Goal: Task Accomplishment & Management: Use online tool/utility

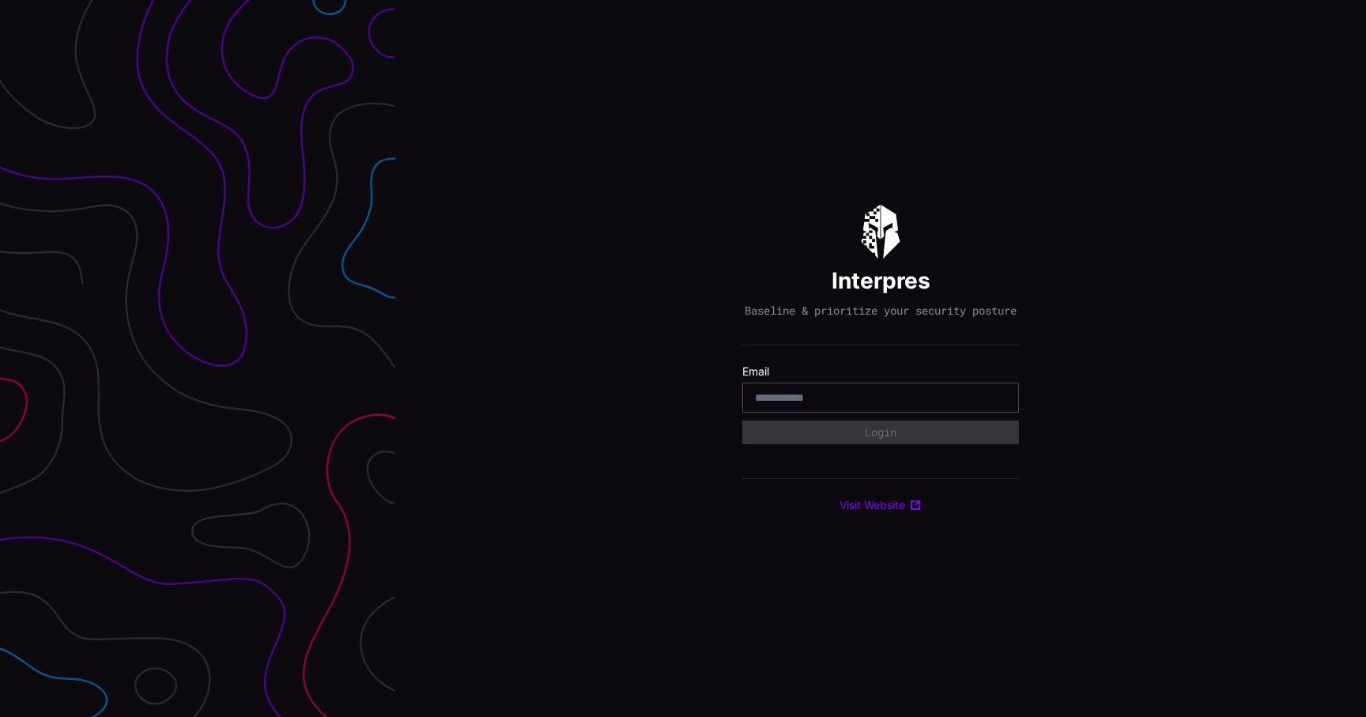
type input "**********"
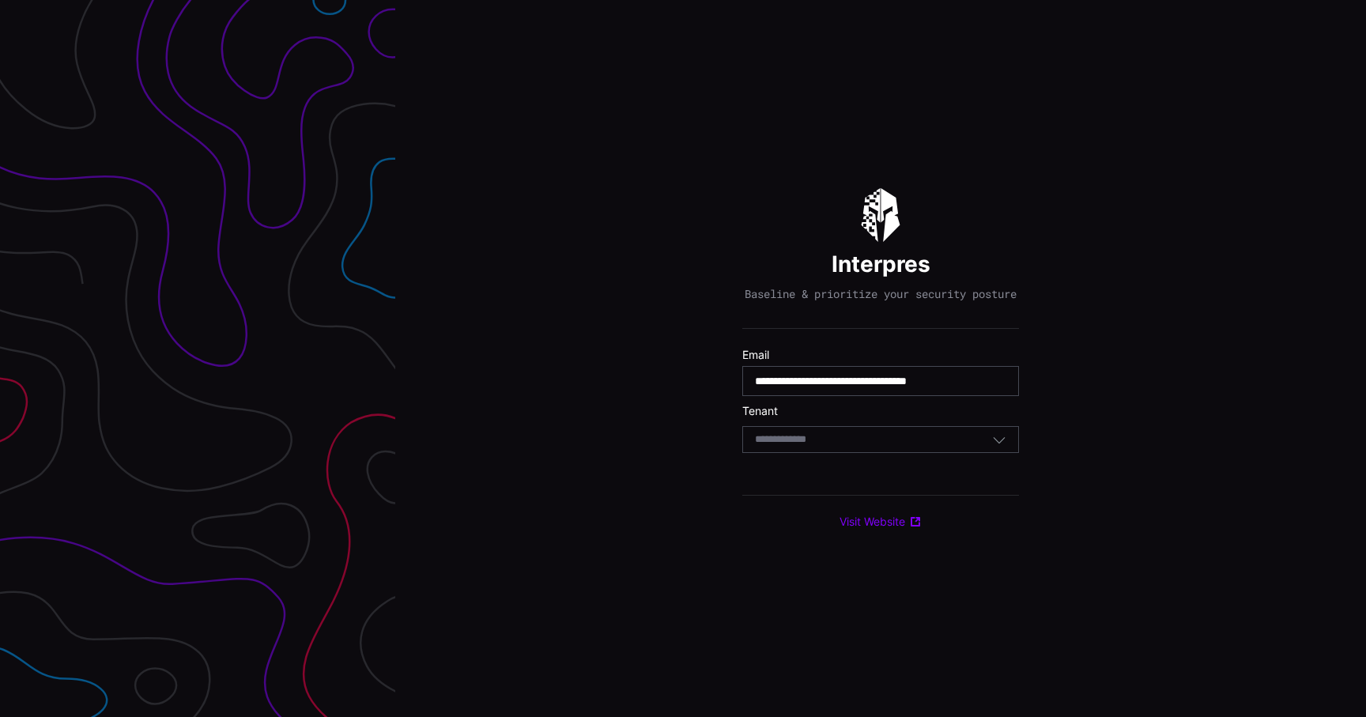
click at [865, 447] on div "Select Tenant" at bounding box center [873, 439] width 237 height 14
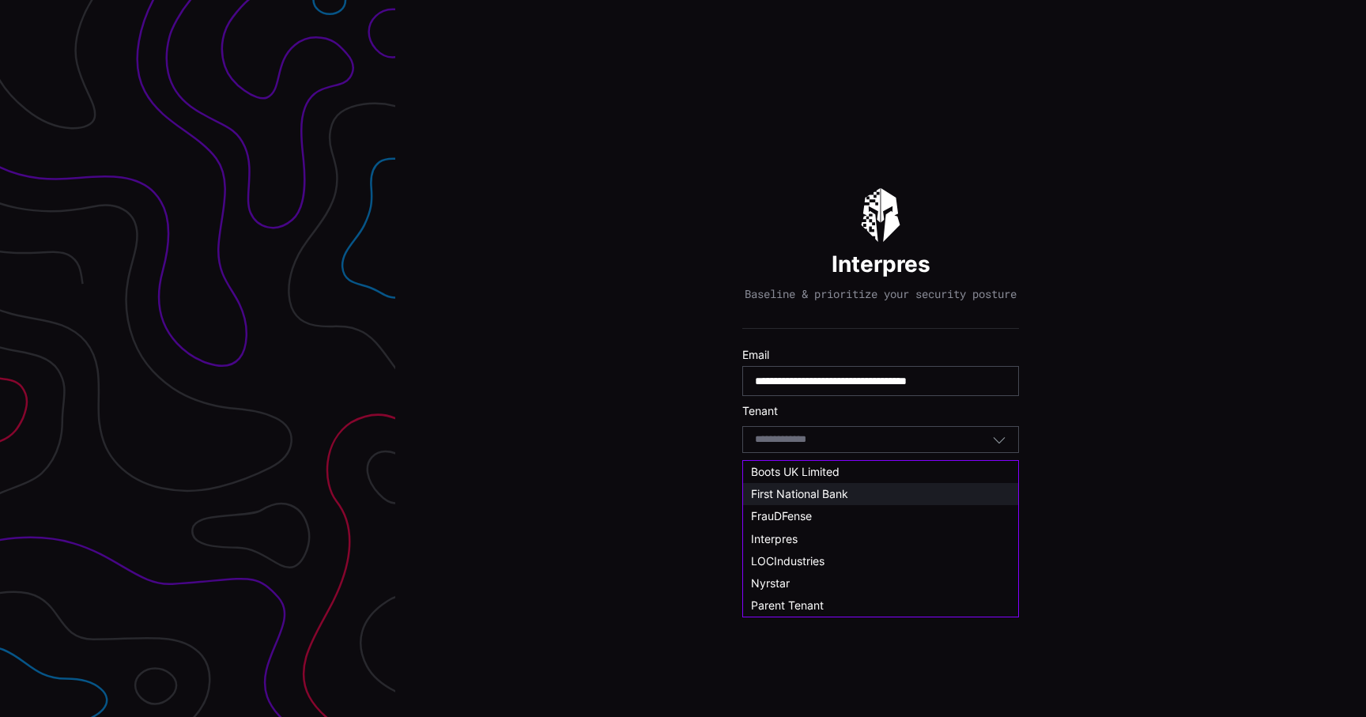
click at [849, 487] on div "First National Bank" at bounding box center [880, 494] width 259 height 14
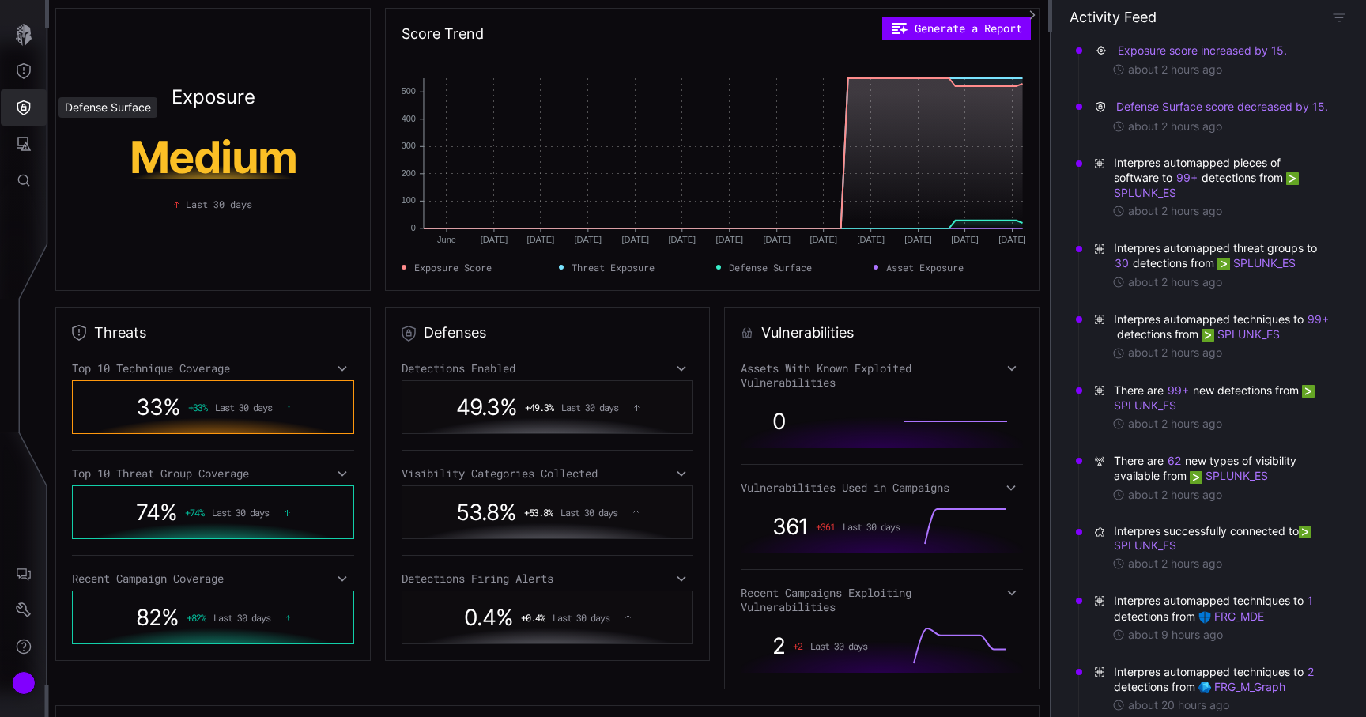
click at [32, 115] on button "Defense Surface" at bounding box center [24, 107] width 46 height 36
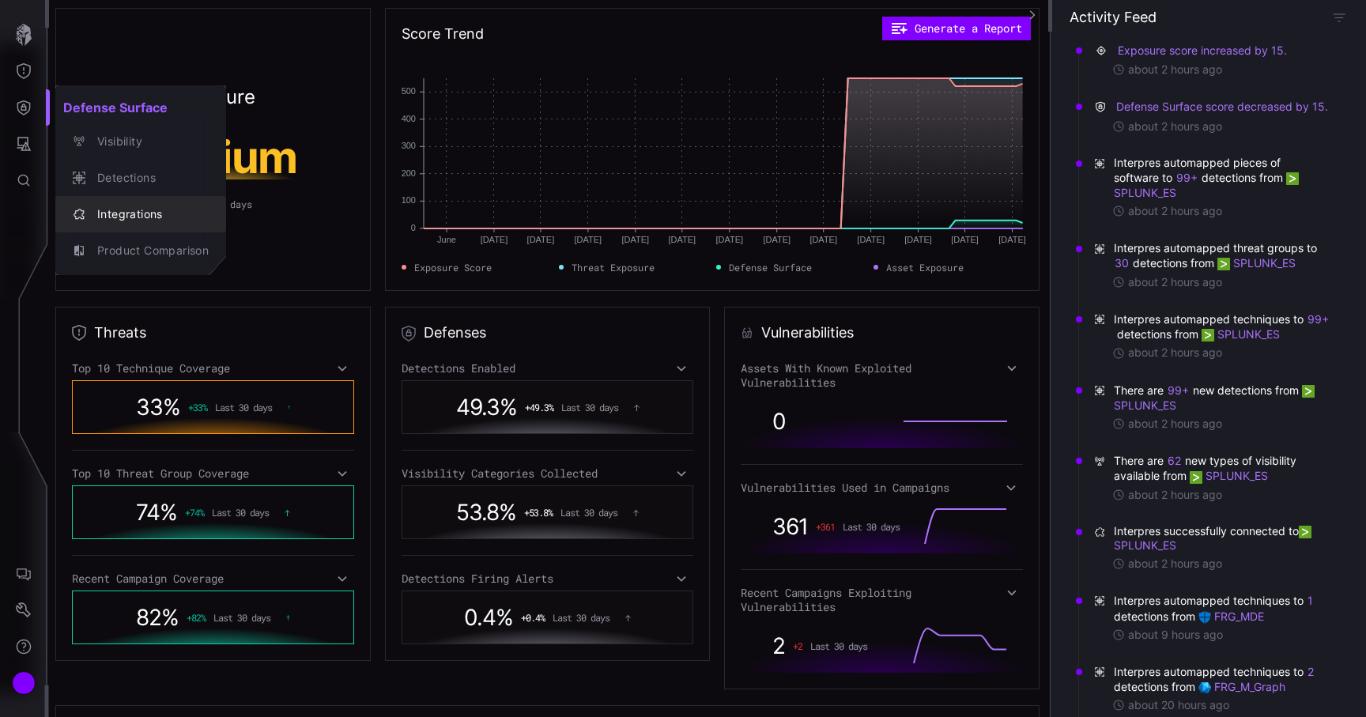
click at [108, 205] on div "Integrations" at bounding box center [148, 215] width 119 height 20
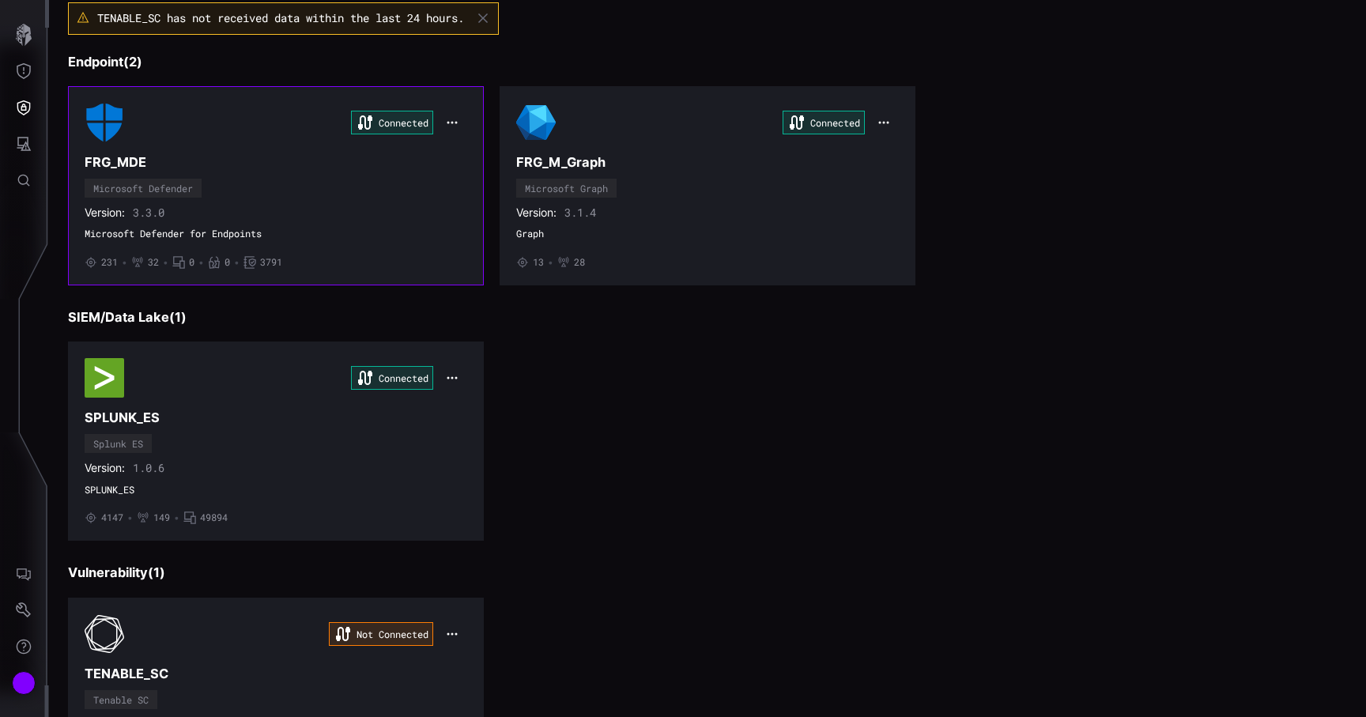
scroll to position [251, 0]
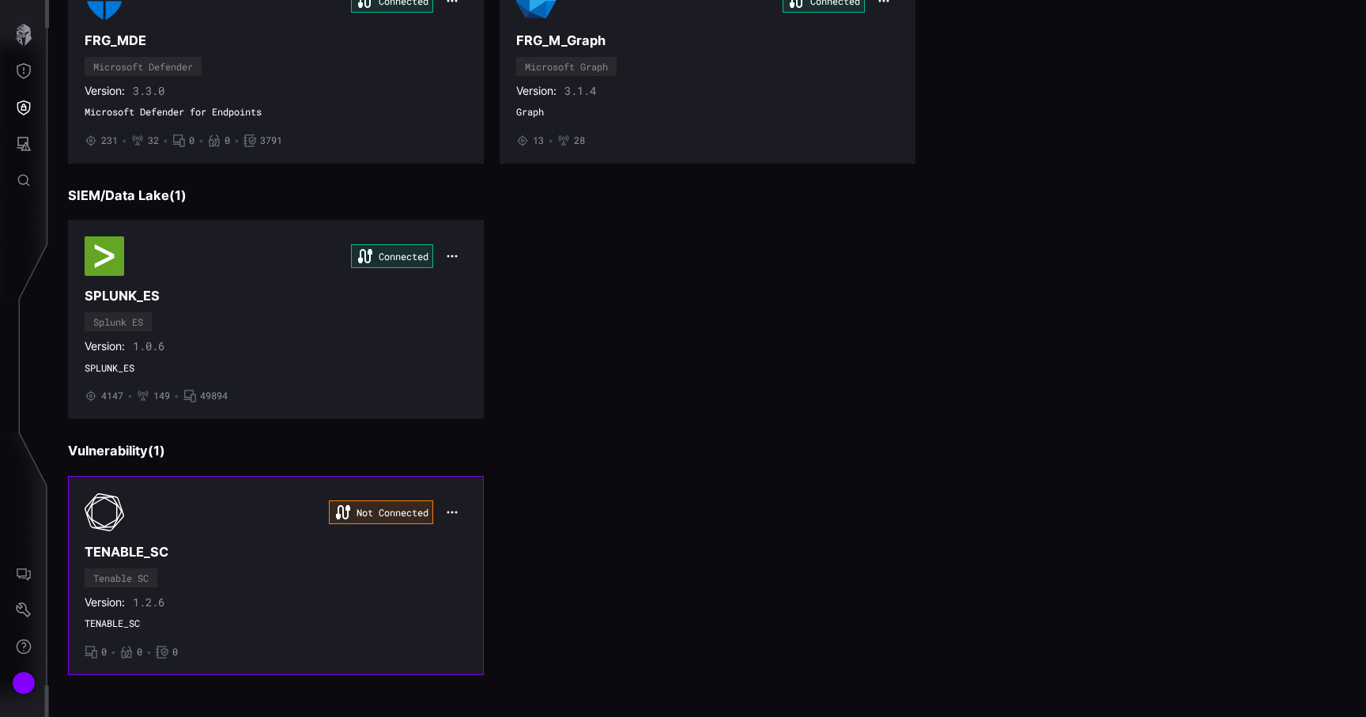
click at [334, 556] on h3 "TENABLE_SC" at bounding box center [276, 552] width 383 height 17
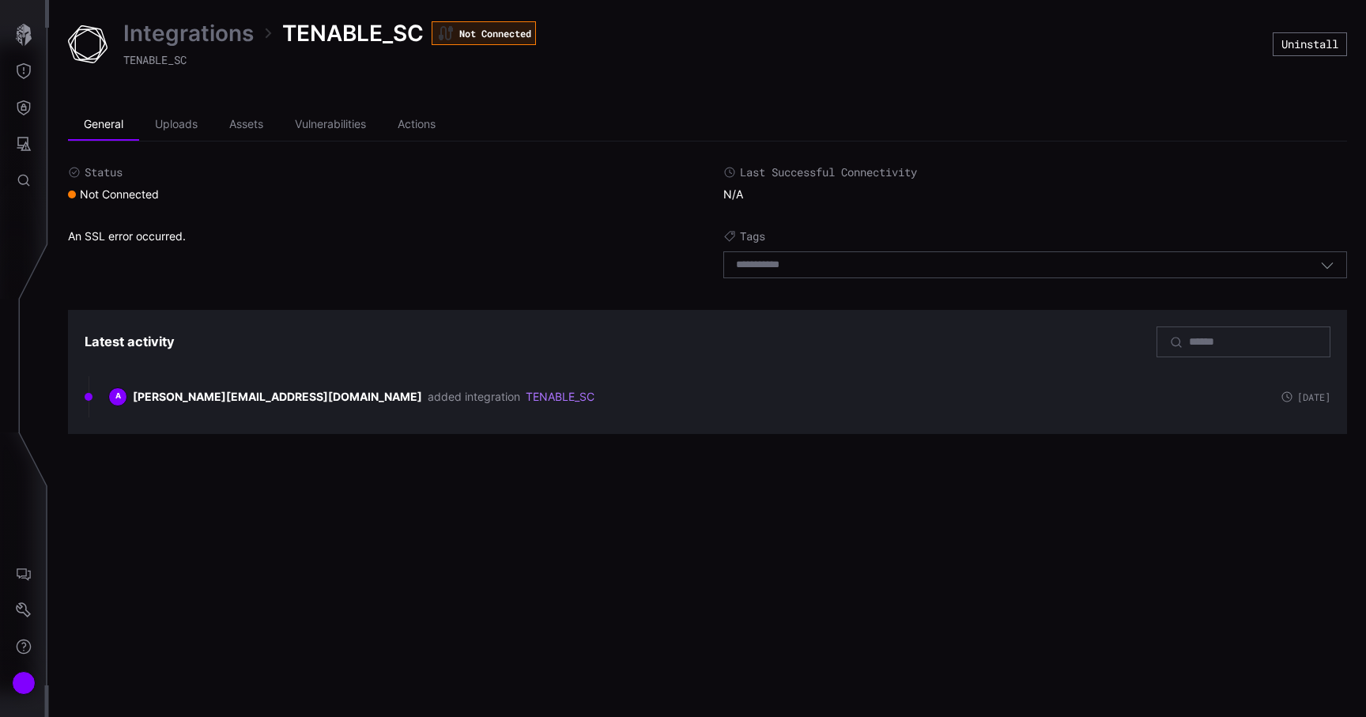
click at [236, 45] on link "Integrations" at bounding box center [188, 33] width 130 height 28
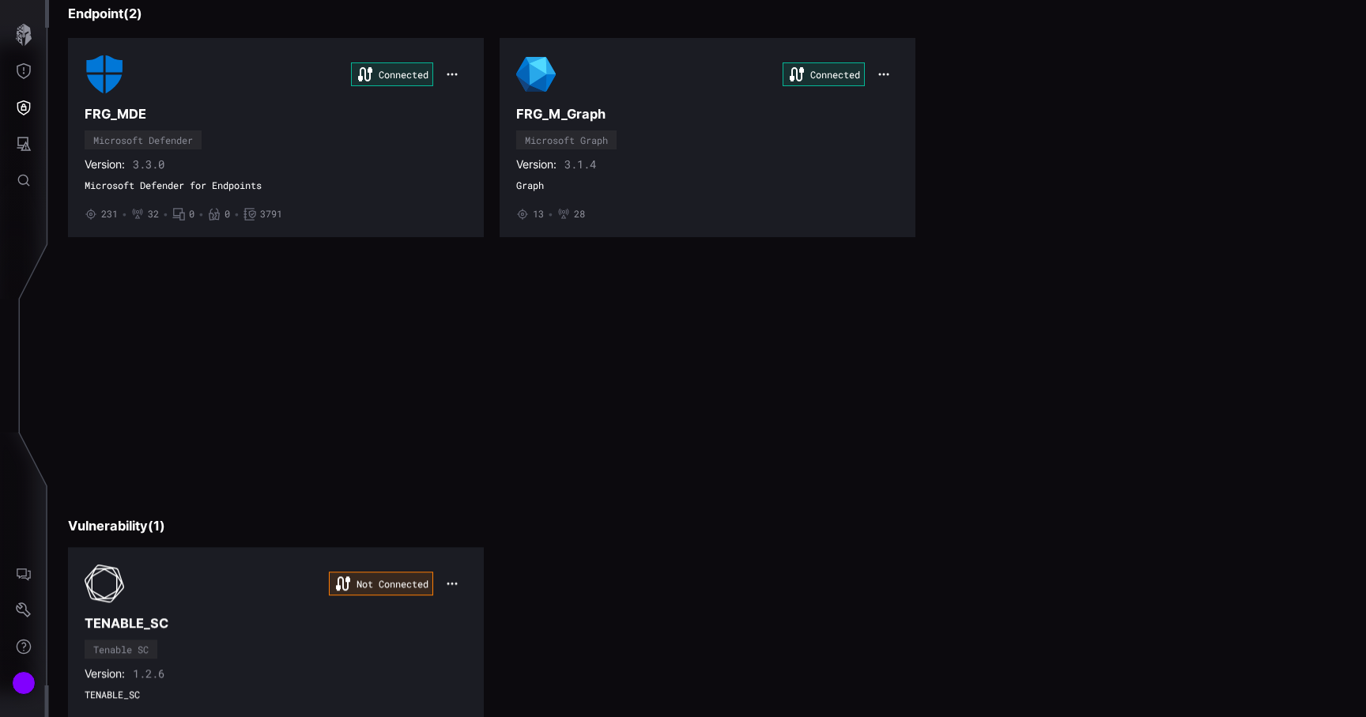
scroll to position [251, 0]
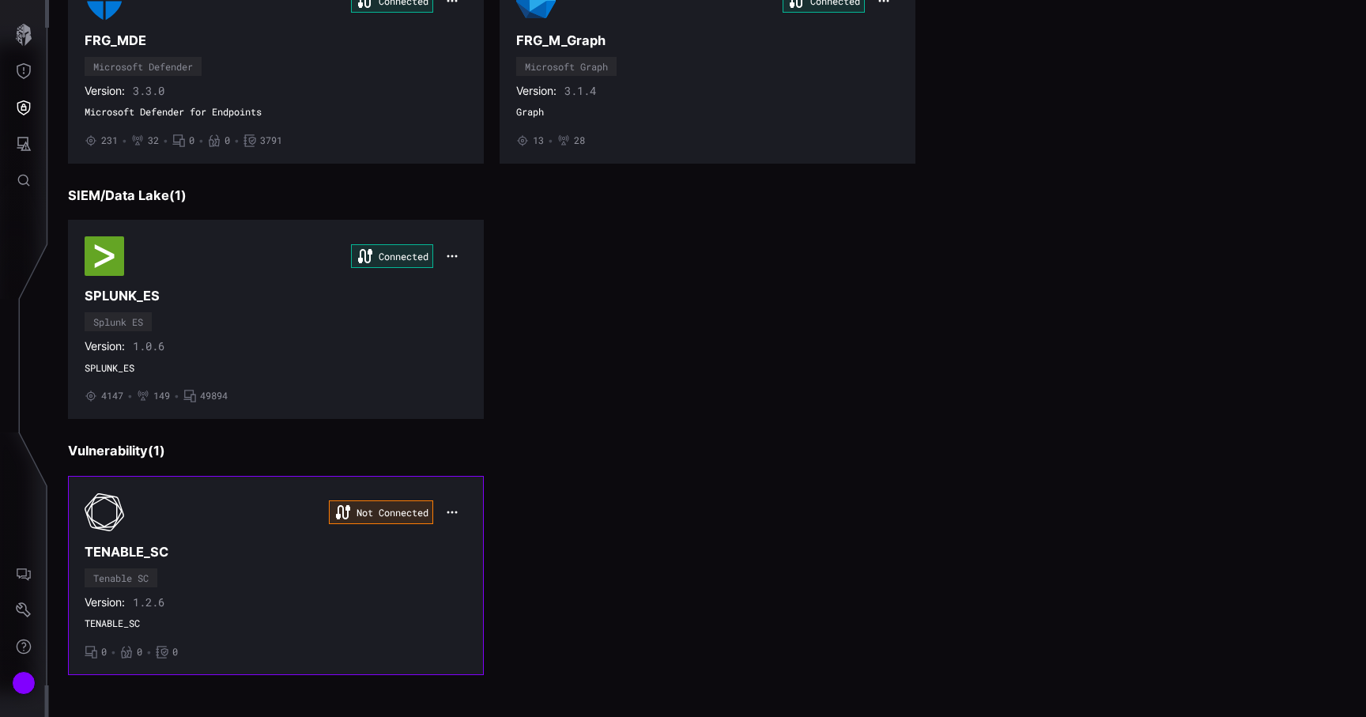
click at [451, 506] on icon "button" at bounding box center [452, 512] width 13 height 13
click at [472, 545] on div "Edit" at bounding box center [482, 546] width 54 height 13
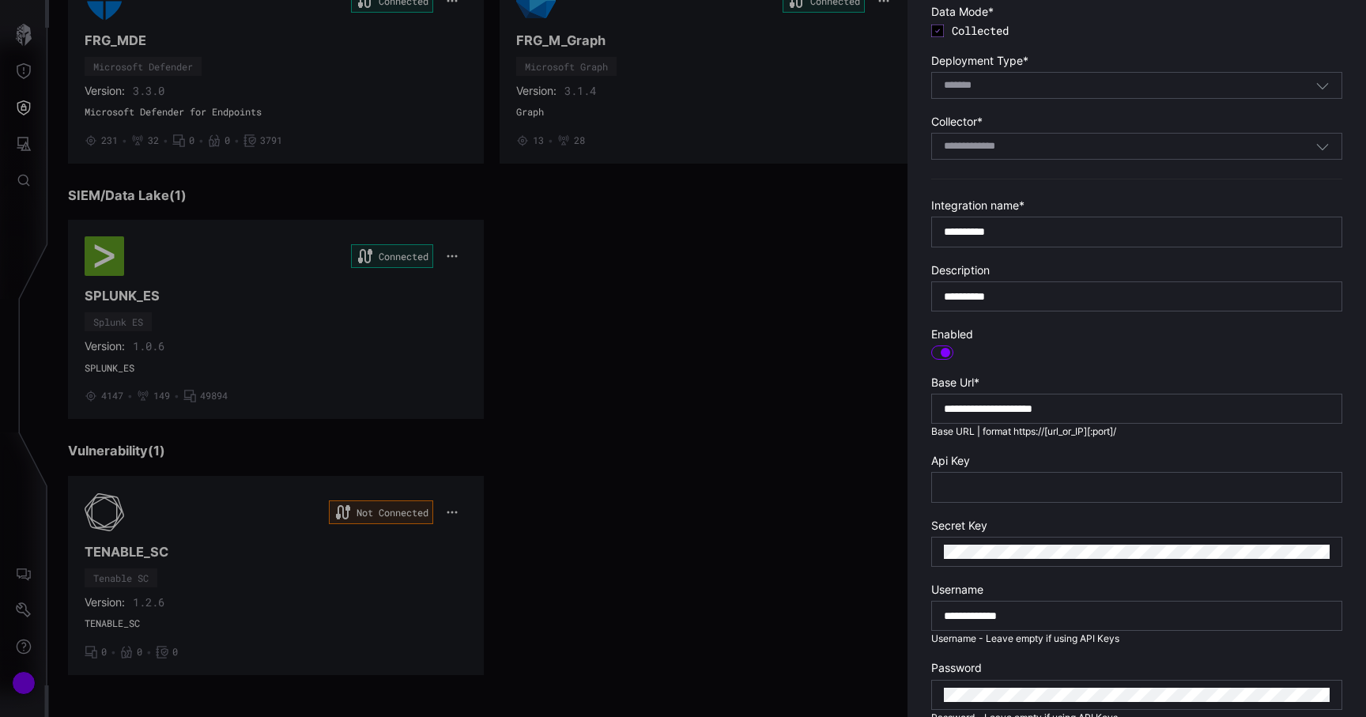
scroll to position [135, 0]
click at [602, 477] on div at bounding box center [683, 358] width 1366 height 717
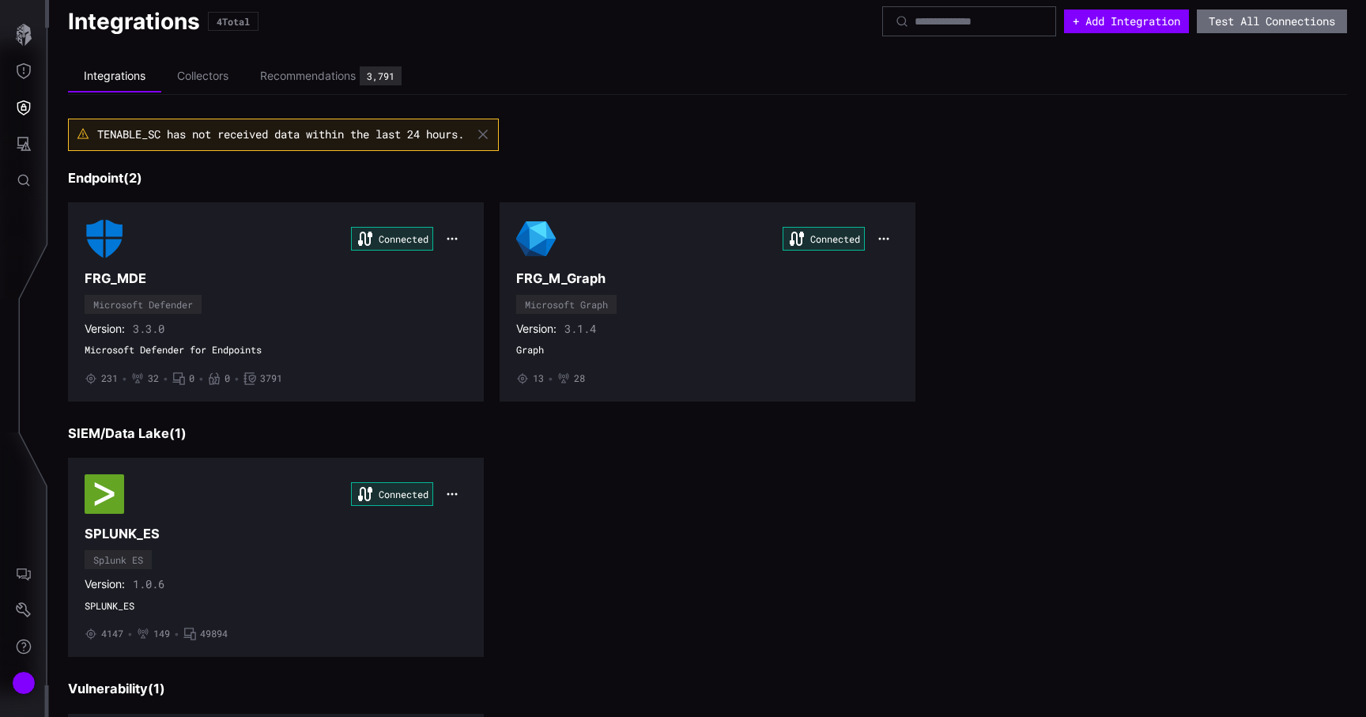
scroll to position [0, 0]
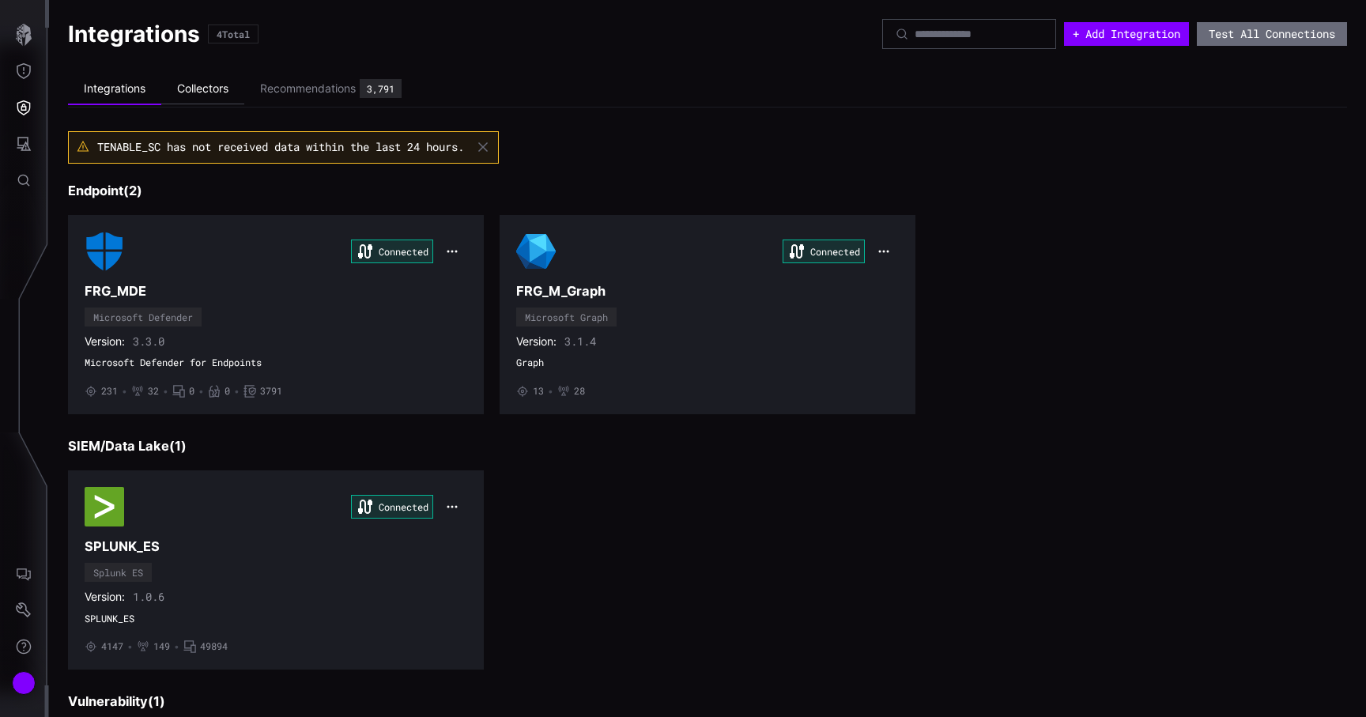
click at [217, 77] on li "Collectors" at bounding box center [202, 89] width 83 height 31
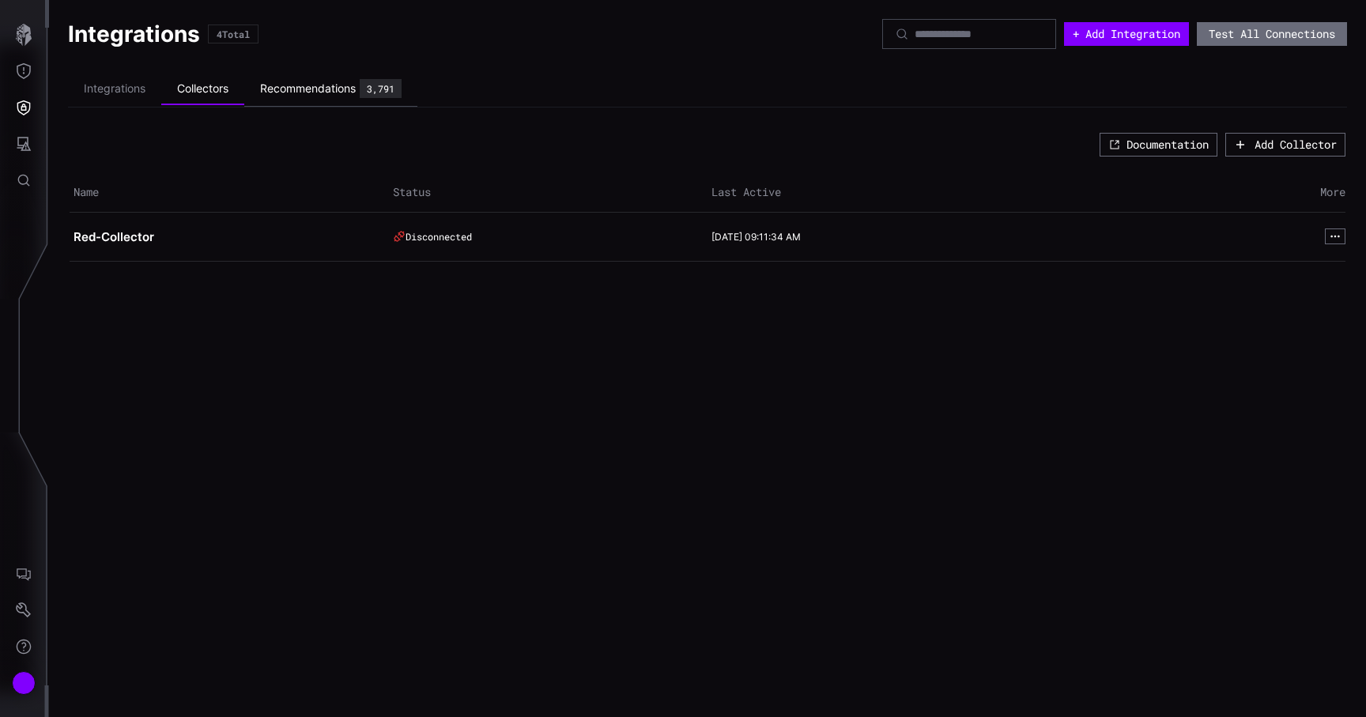
click at [300, 88] on div "Recommendations" at bounding box center [308, 88] width 96 height 14
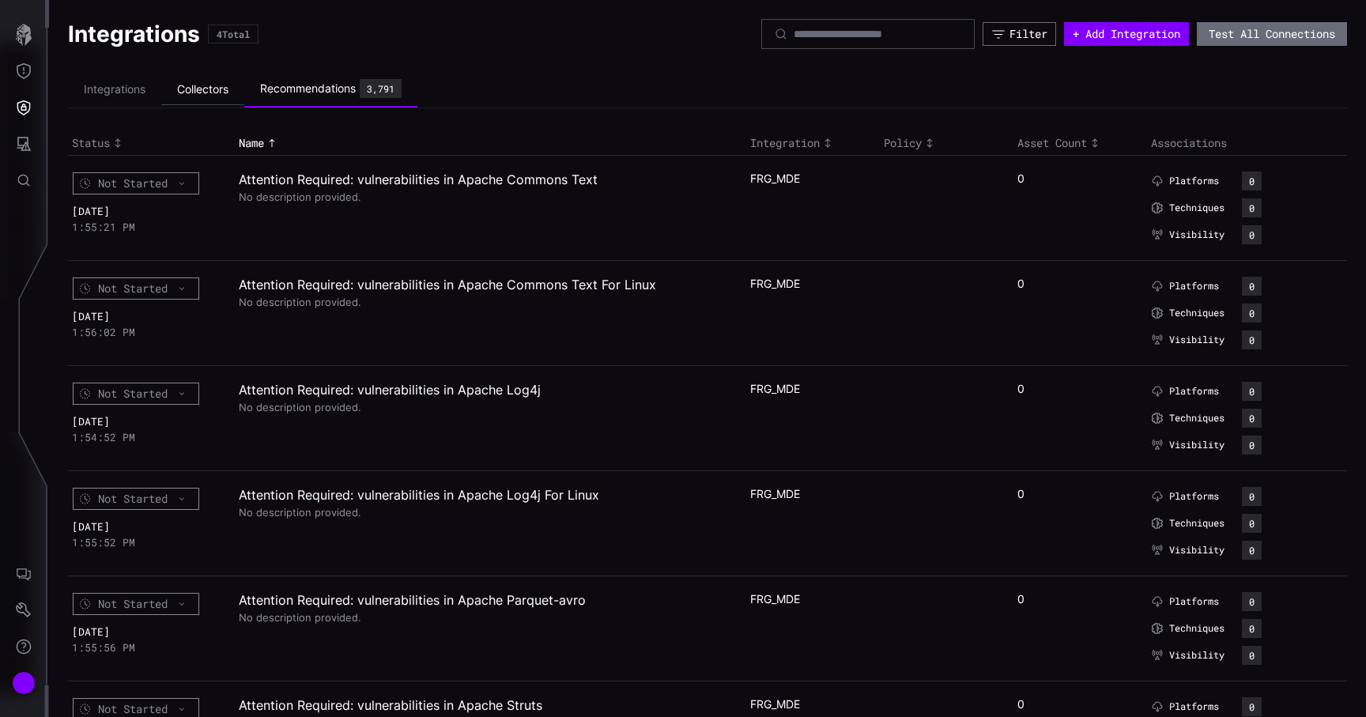
click at [213, 86] on li "Collectors" at bounding box center [202, 89] width 83 height 31
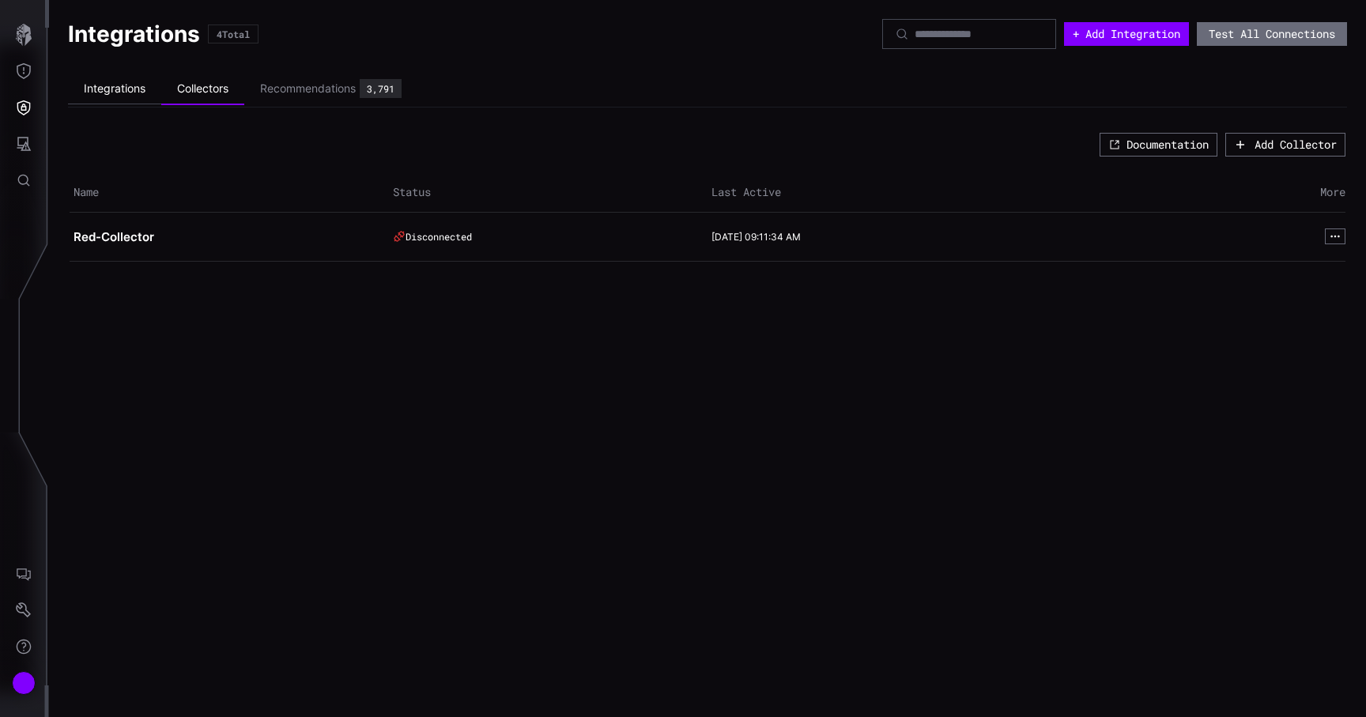
click at [131, 92] on li "Integrations" at bounding box center [114, 89] width 93 height 31
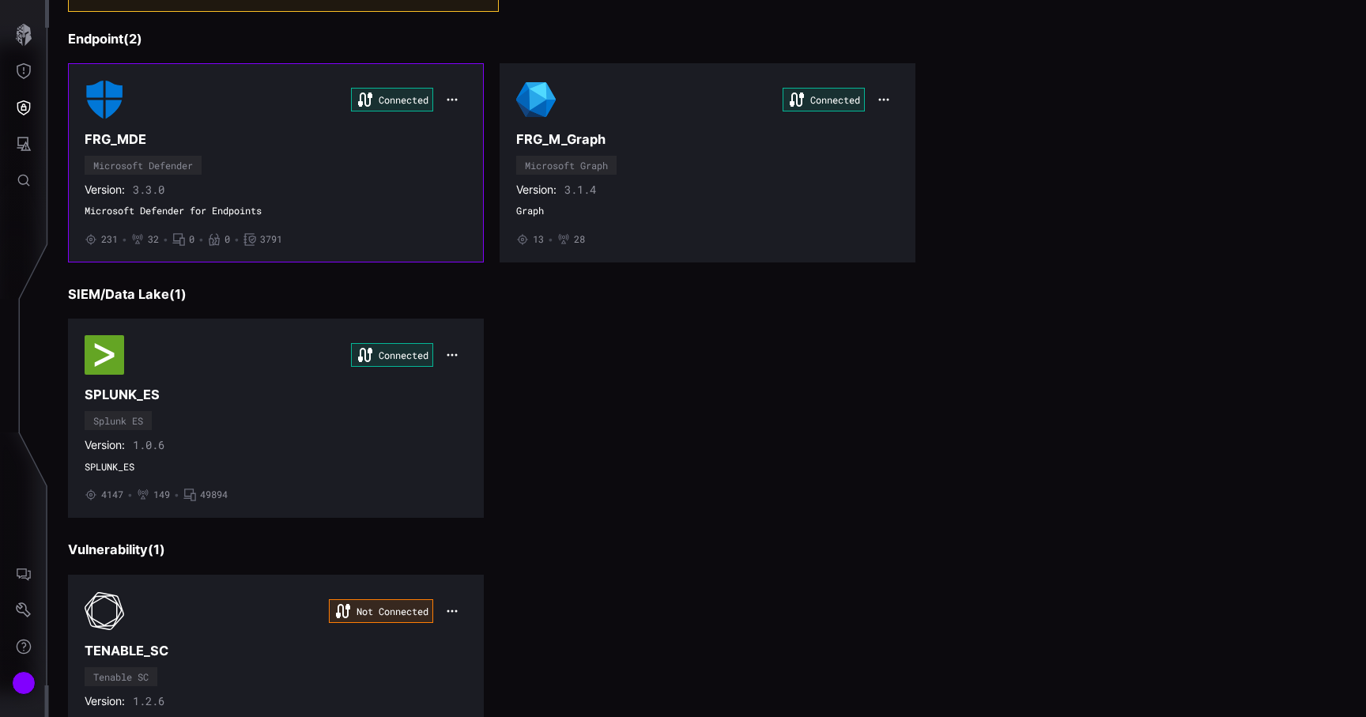
scroll to position [251, 0]
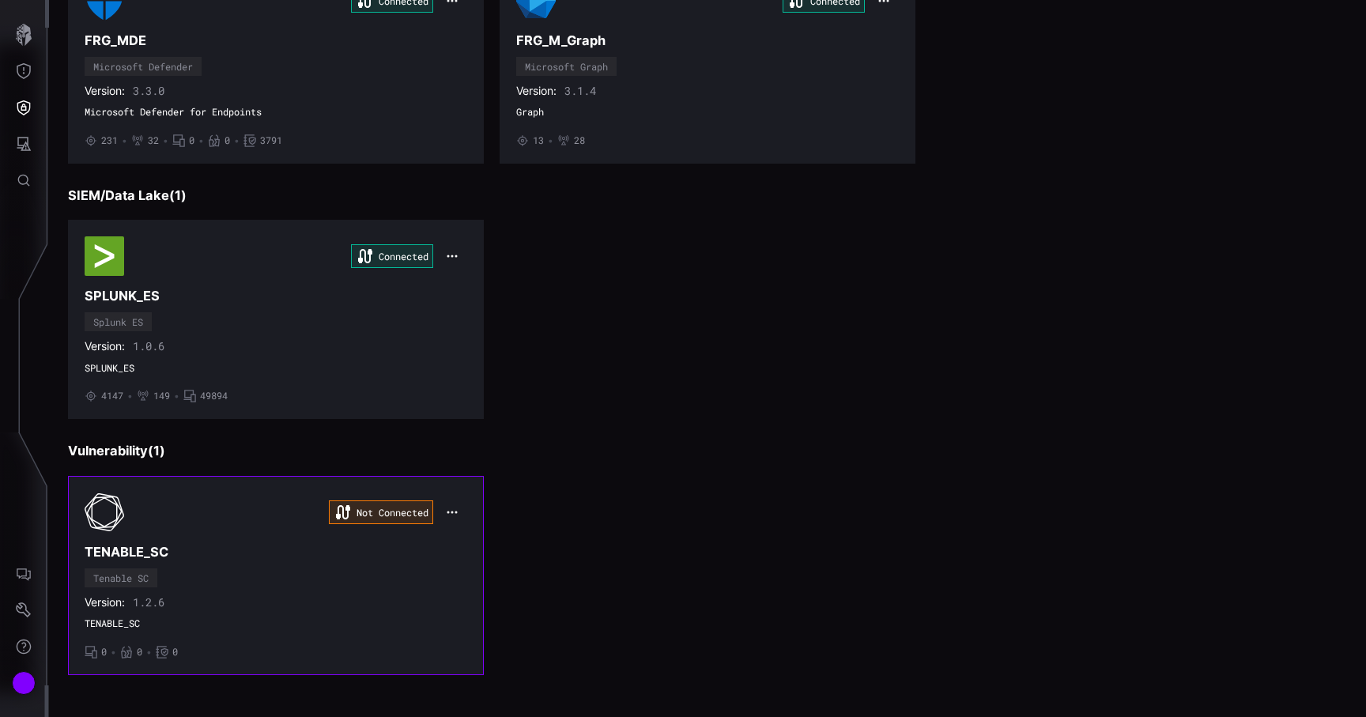
click at [362, 596] on div "Version: 1.2.6" at bounding box center [276, 602] width 383 height 14
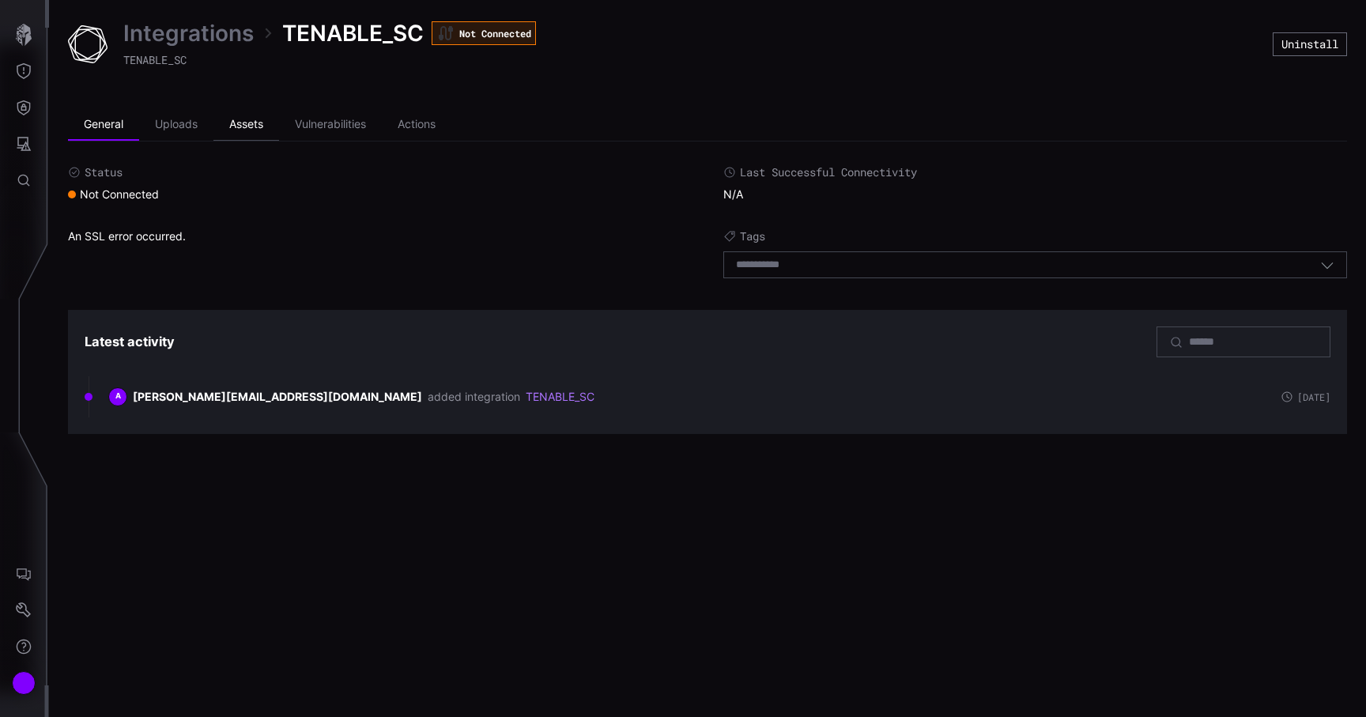
click at [240, 123] on li "Assets" at bounding box center [246, 125] width 66 height 32
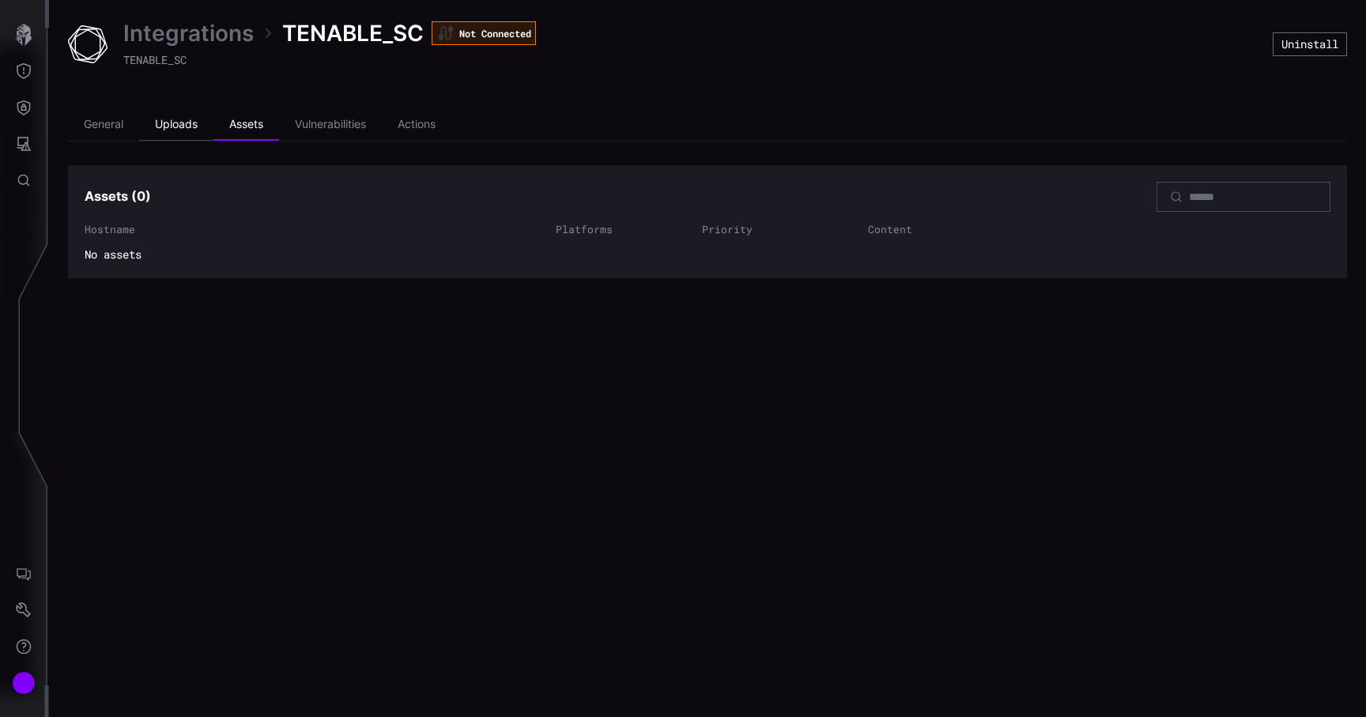
click at [176, 119] on li "Uploads" at bounding box center [176, 125] width 74 height 32
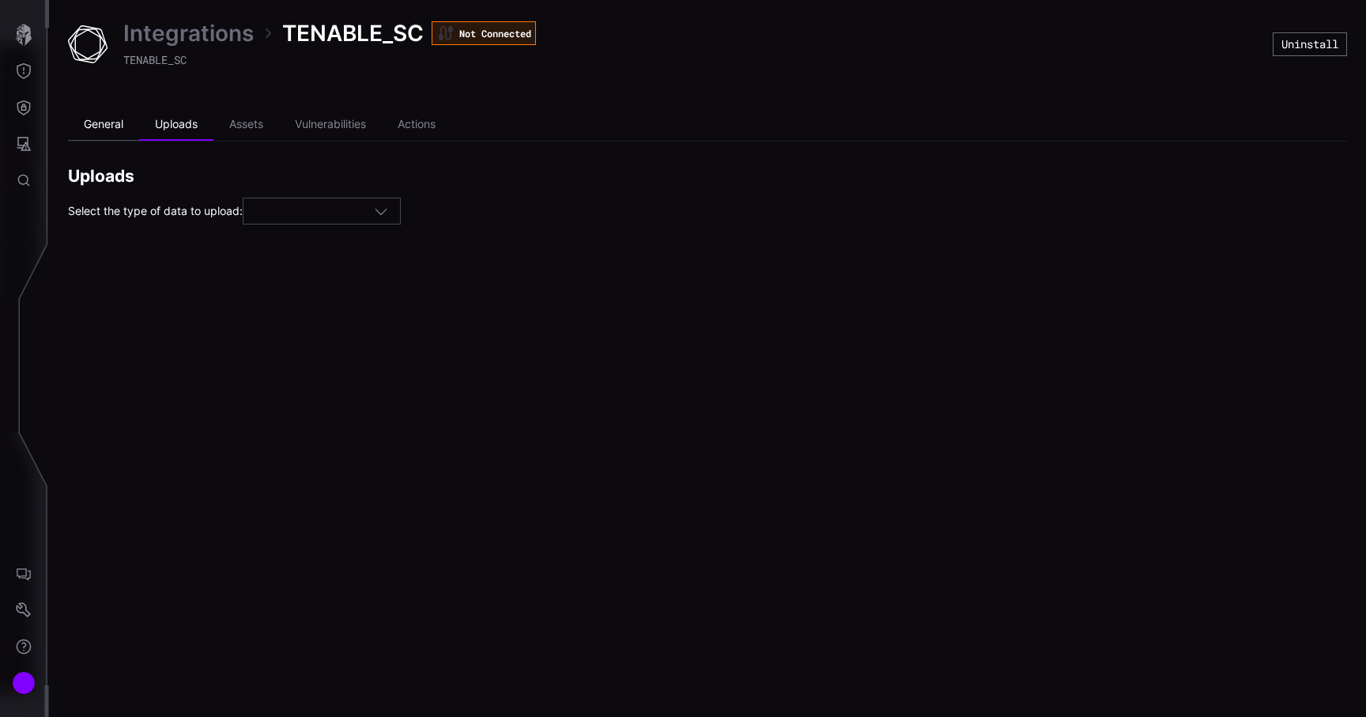
click at [85, 114] on li "General" at bounding box center [103, 125] width 71 height 32
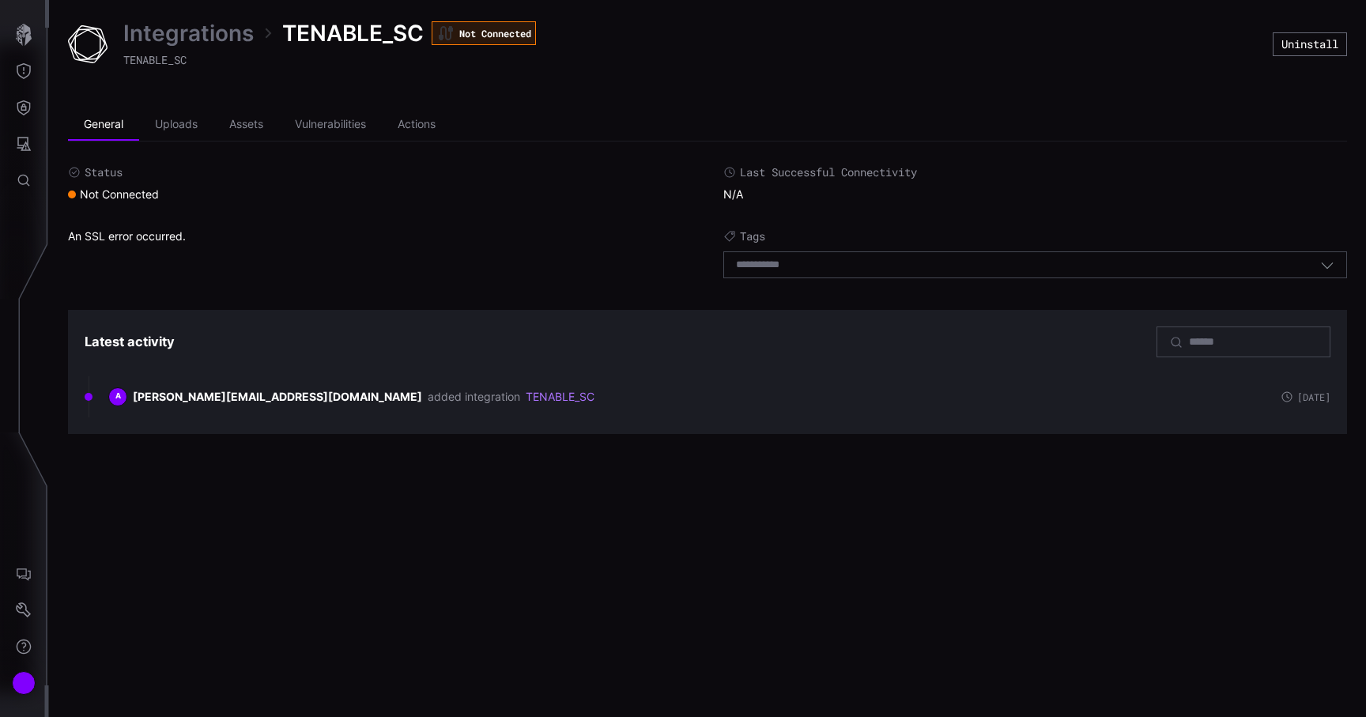
click at [209, 32] on link "Integrations" at bounding box center [188, 33] width 130 height 28
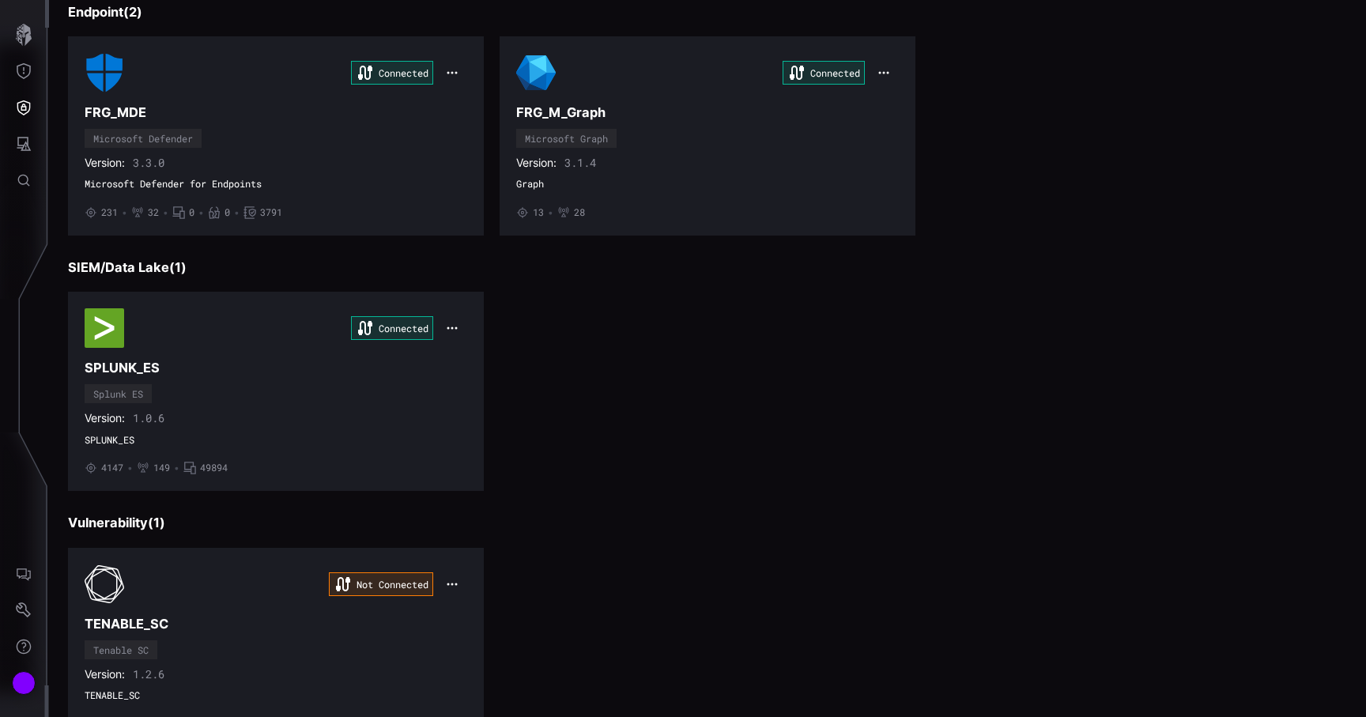
scroll to position [251, 0]
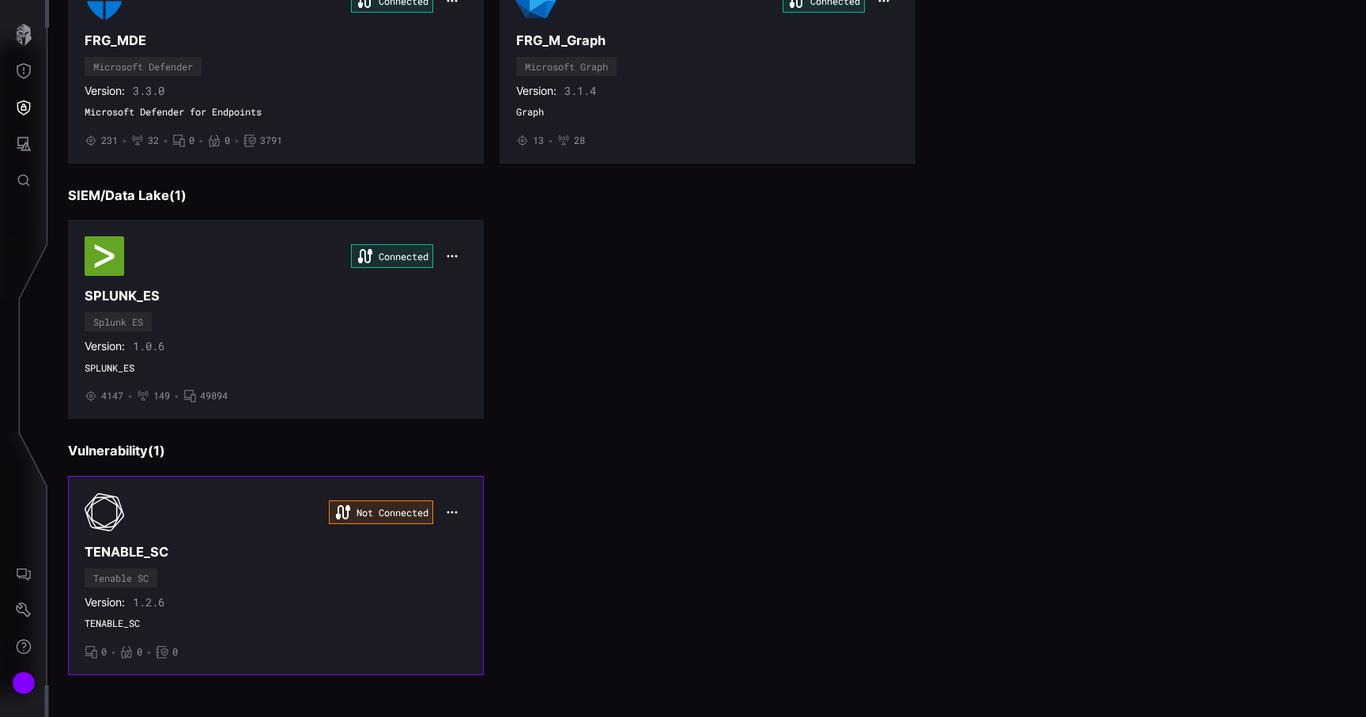
click at [346, 555] on h3 "TENABLE_SC" at bounding box center [276, 552] width 383 height 17
